Goal: Information Seeking & Learning: Learn about a topic

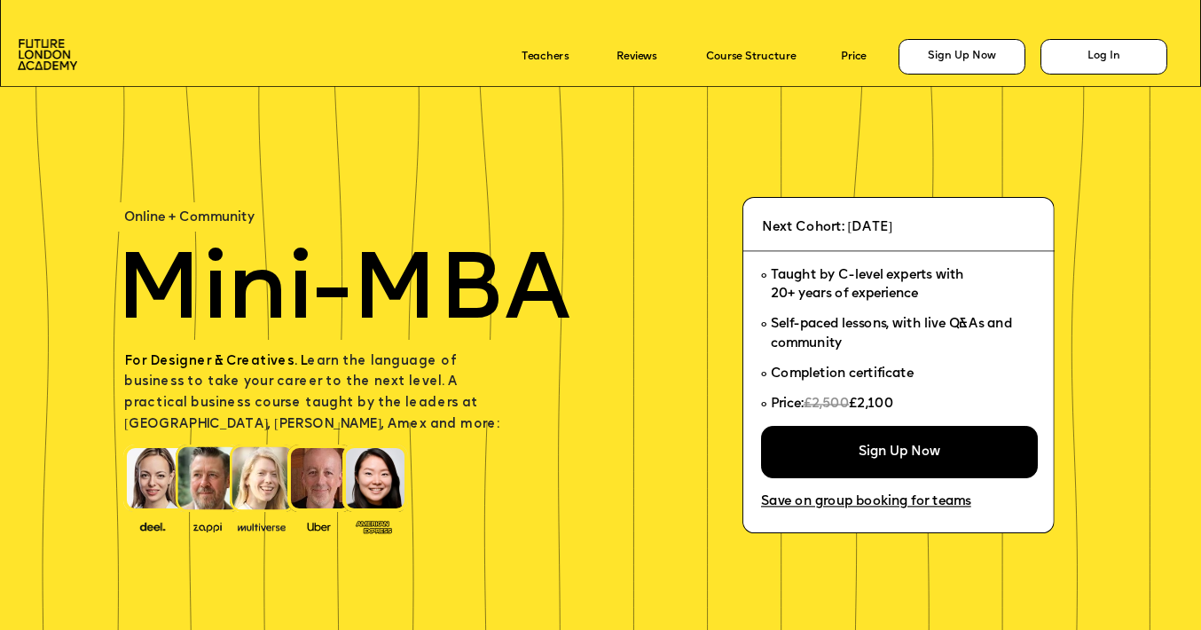
drag, startPoint x: 150, startPoint y: 404, endPoint x: 432, endPoint y: 404, distance: 282.1
click at [432, 404] on span "For Designer & Creatives. L earn the language of business to take your career t…" at bounding box center [311, 393] width 375 height 76
drag, startPoint x: 500, startPoint y: 397, endPoint x: 293, endPoint y: 392, distance: 207.6
click at [293, 394] on p "For Designer & Creatives. L earn the language of business to take your career t…" at bounding box center [319, 393] width 390 height 84
click at [293, 392] on p "For Designer & Creatives. L earn the language of business to take your career t…" at bounding box center [319, 393] width 390 height 84
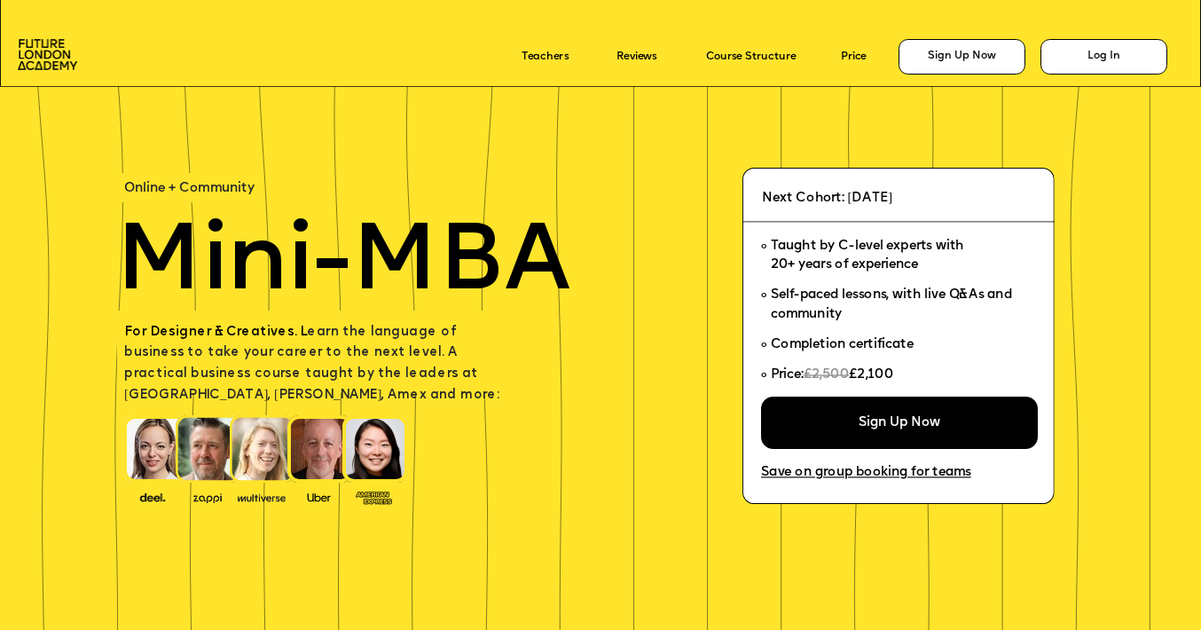
scroll to position [30, 0]
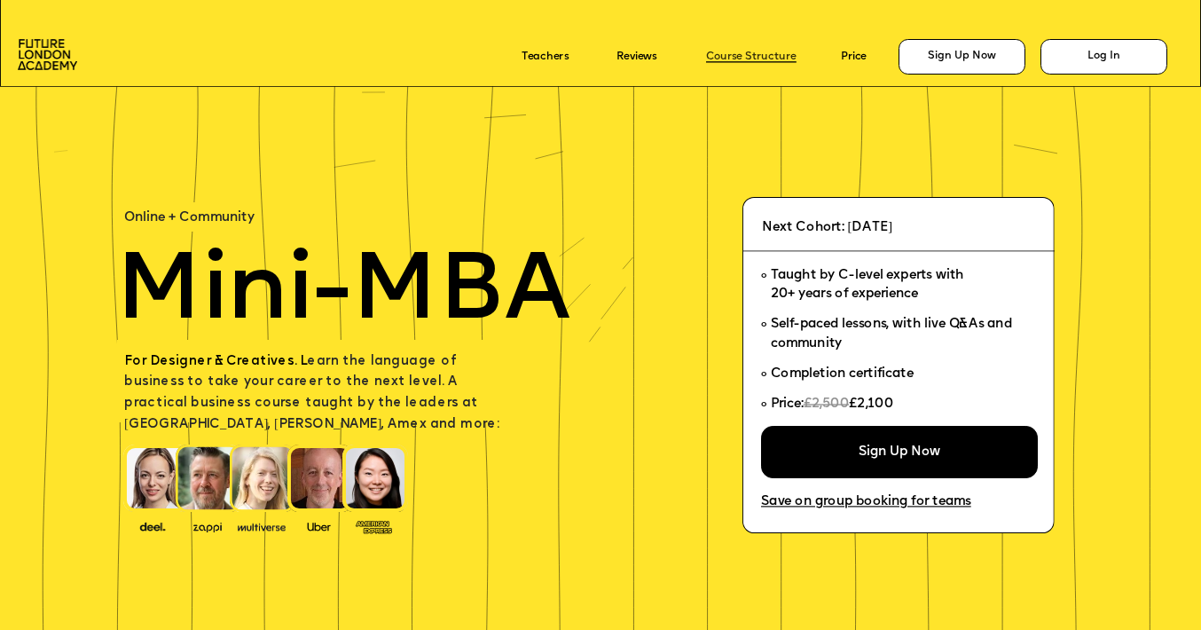
click at [766, 57] on link "Course Structure" at bounding box center [751, 57] width 90 height 12
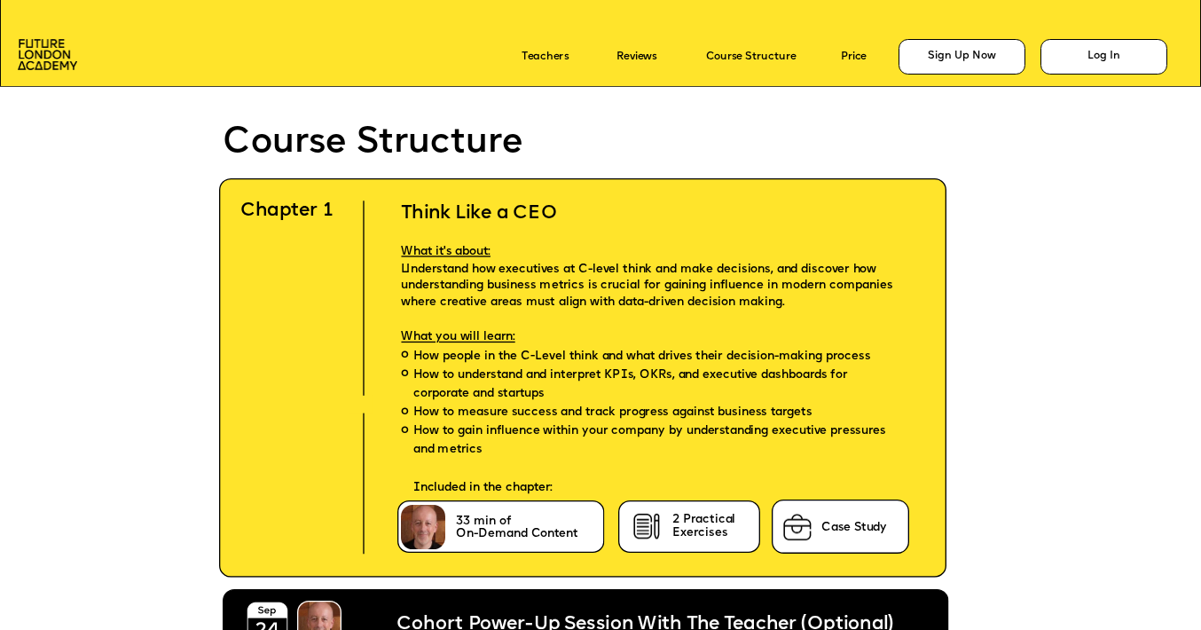
scroll to position [3572, 0]
